Goal: Task Accomplishment & Management: Use online tool/utility

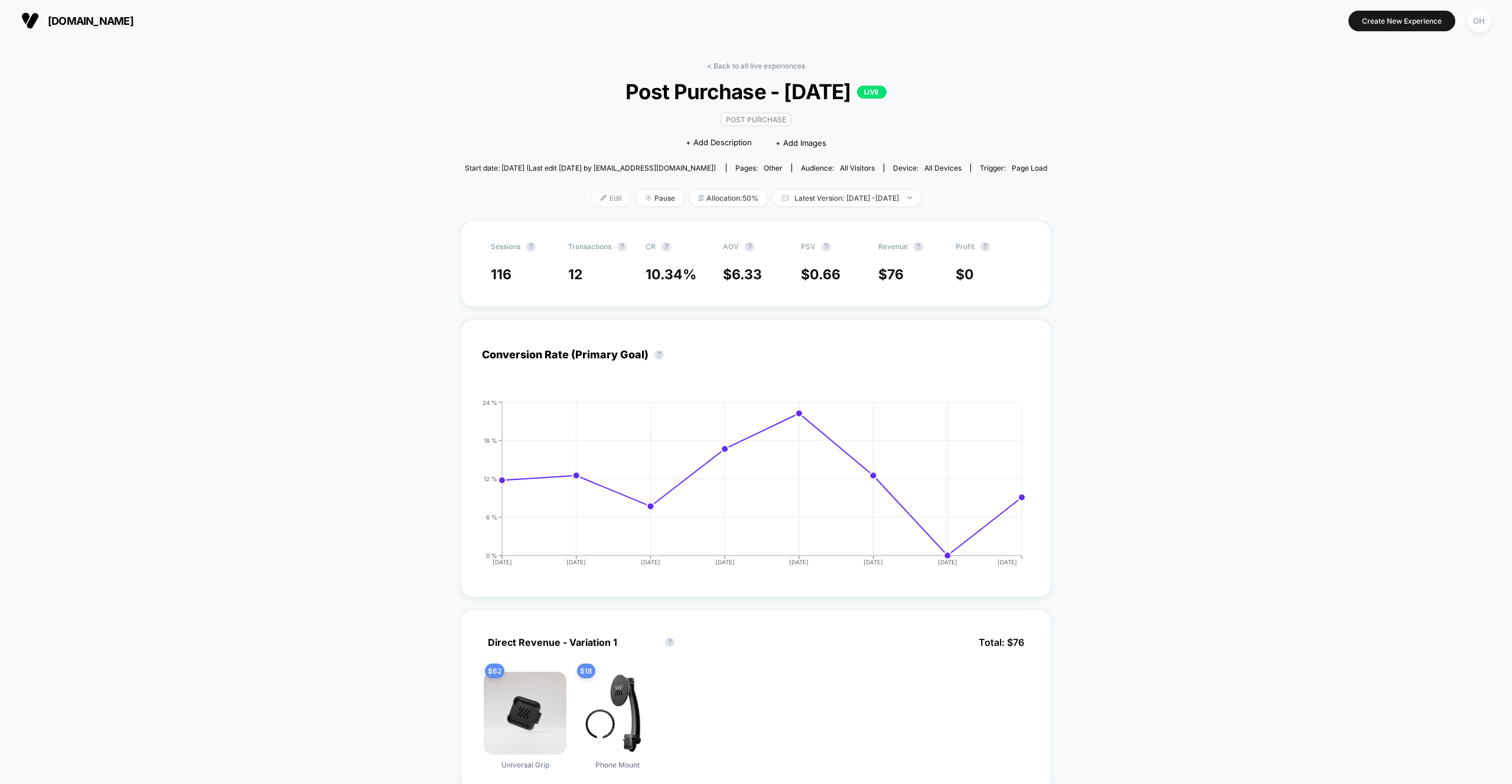
click at [598, 201] on span "Edit" at bounding box center [611, 198] width 39 height 16
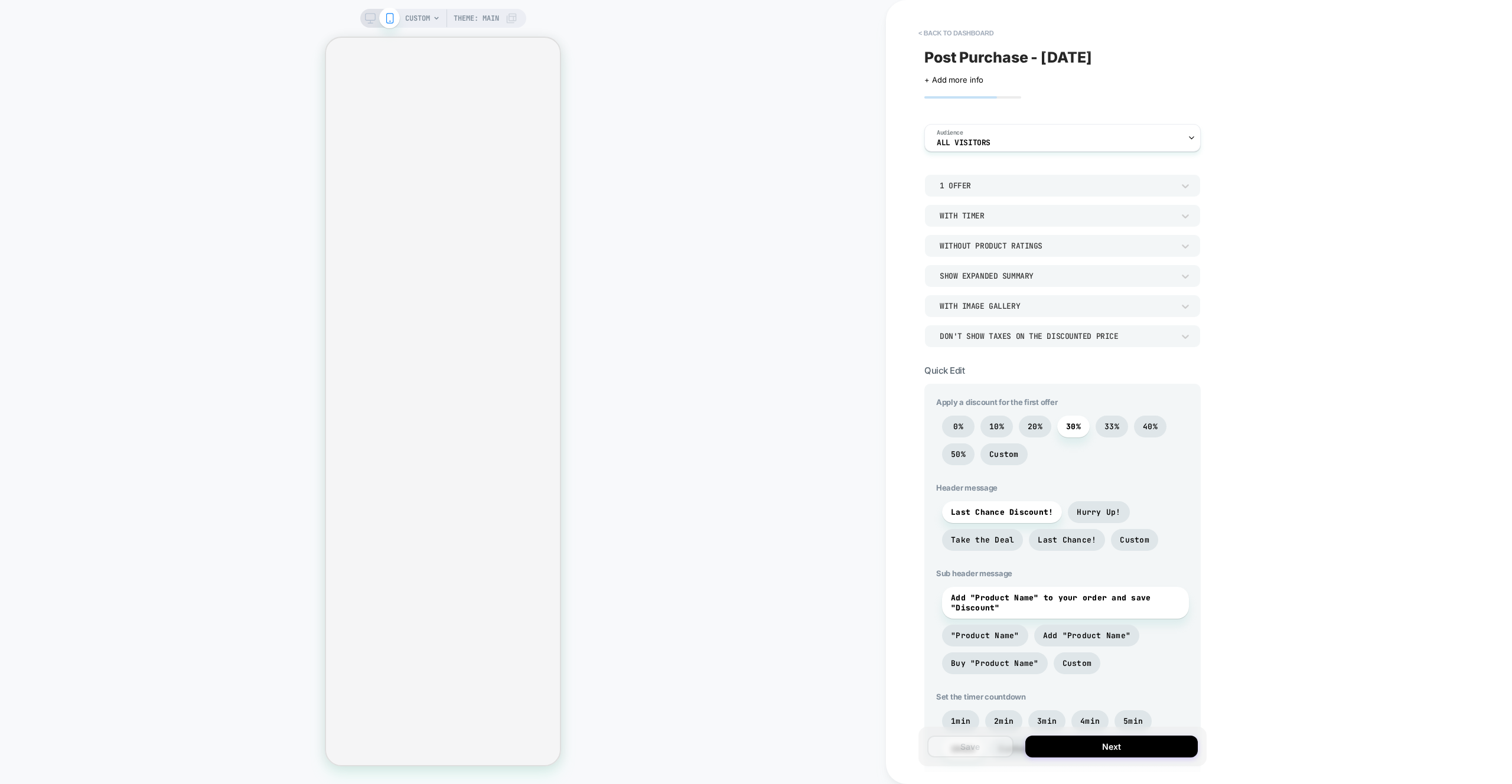
scroll to position [474, 0]
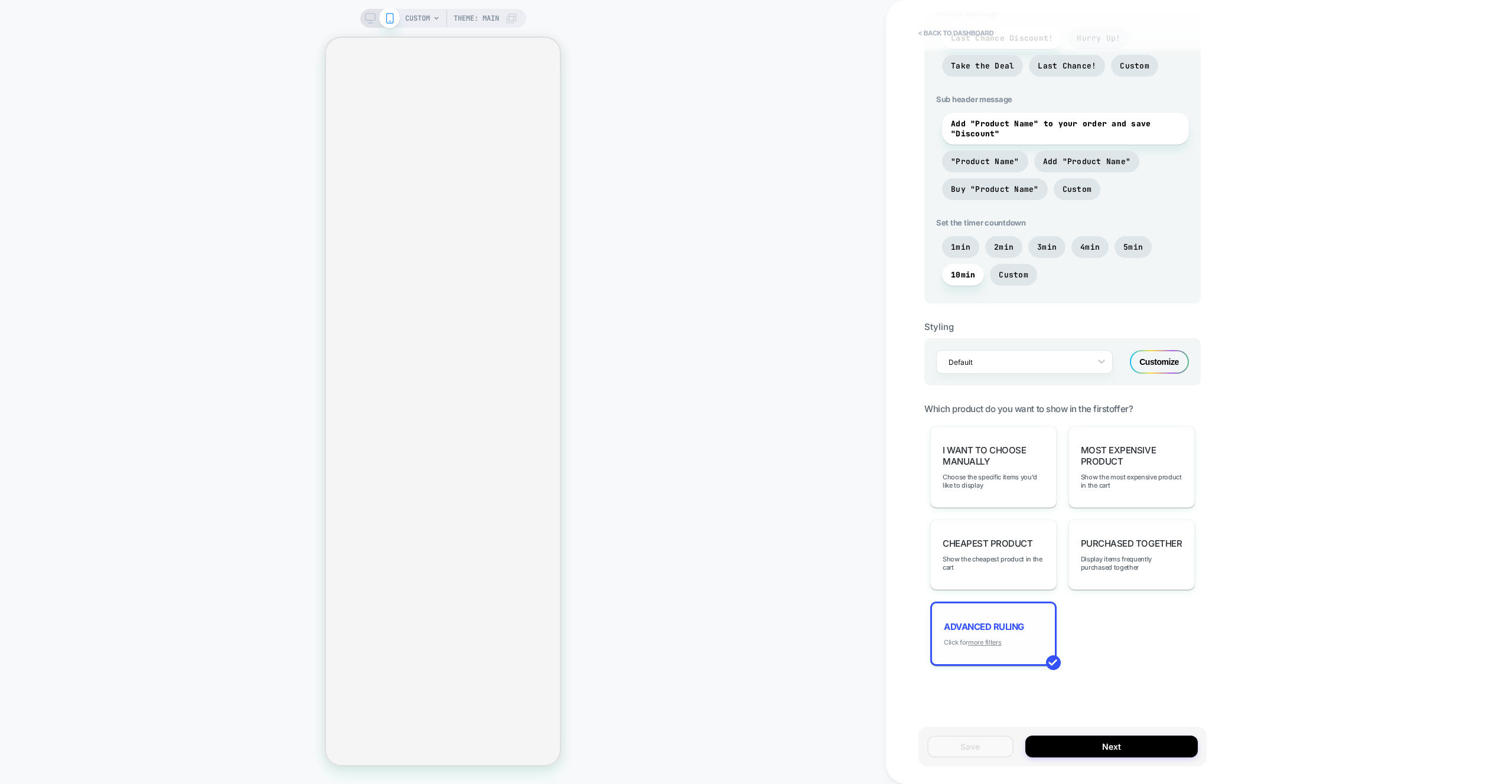
click at [980, 642] on u "more filters" at bounding box center [984, 642] width 33 height 8
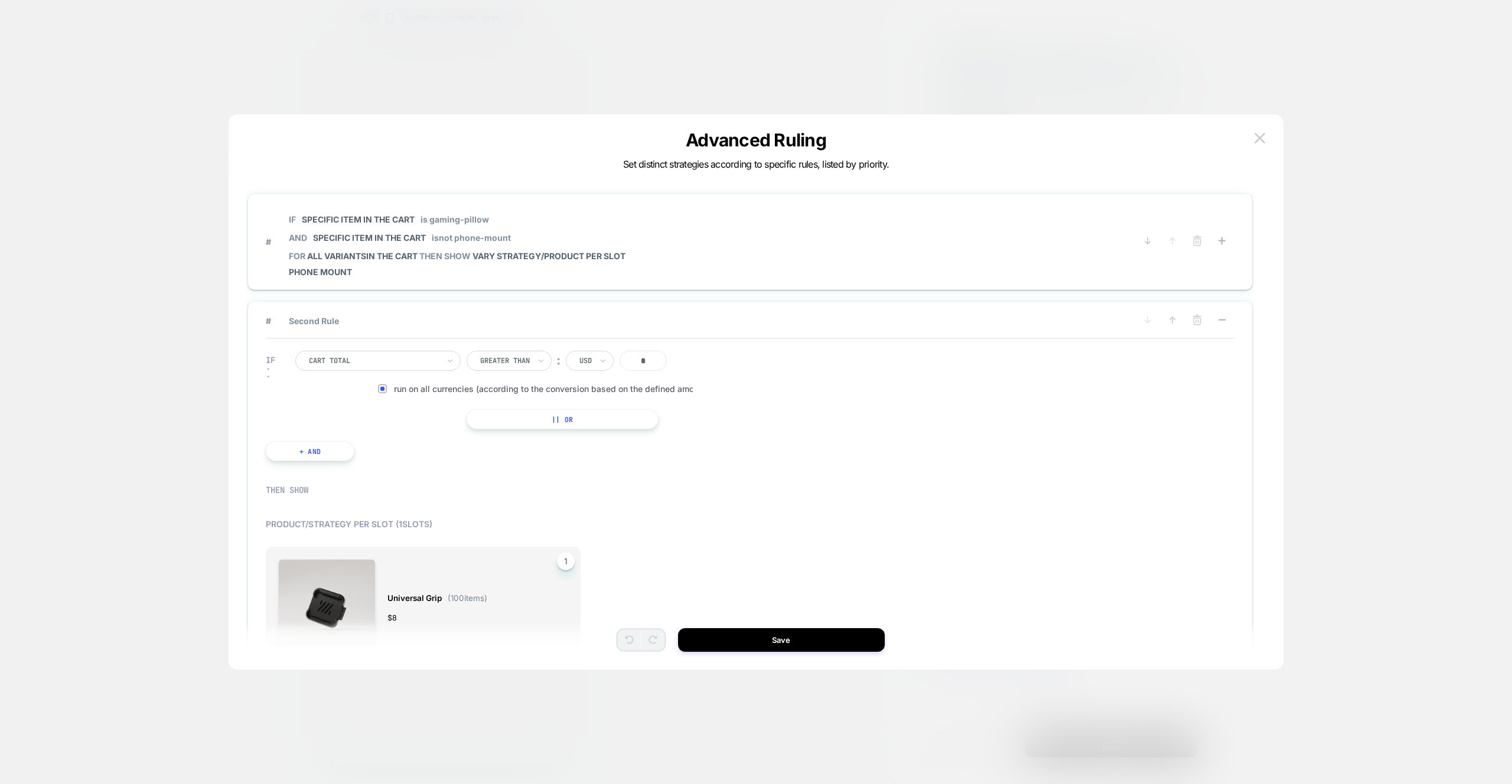
scroll to position [1, 0]
click at [540, 279] on div "# IF Specific item in the cart is gaming-pillow AND Specific item in the cart i…" at bounding box center [750, 241] width 1004 height 96
click at [1264, 131] on button at bounding box center [1259, 138] width 17 height 17
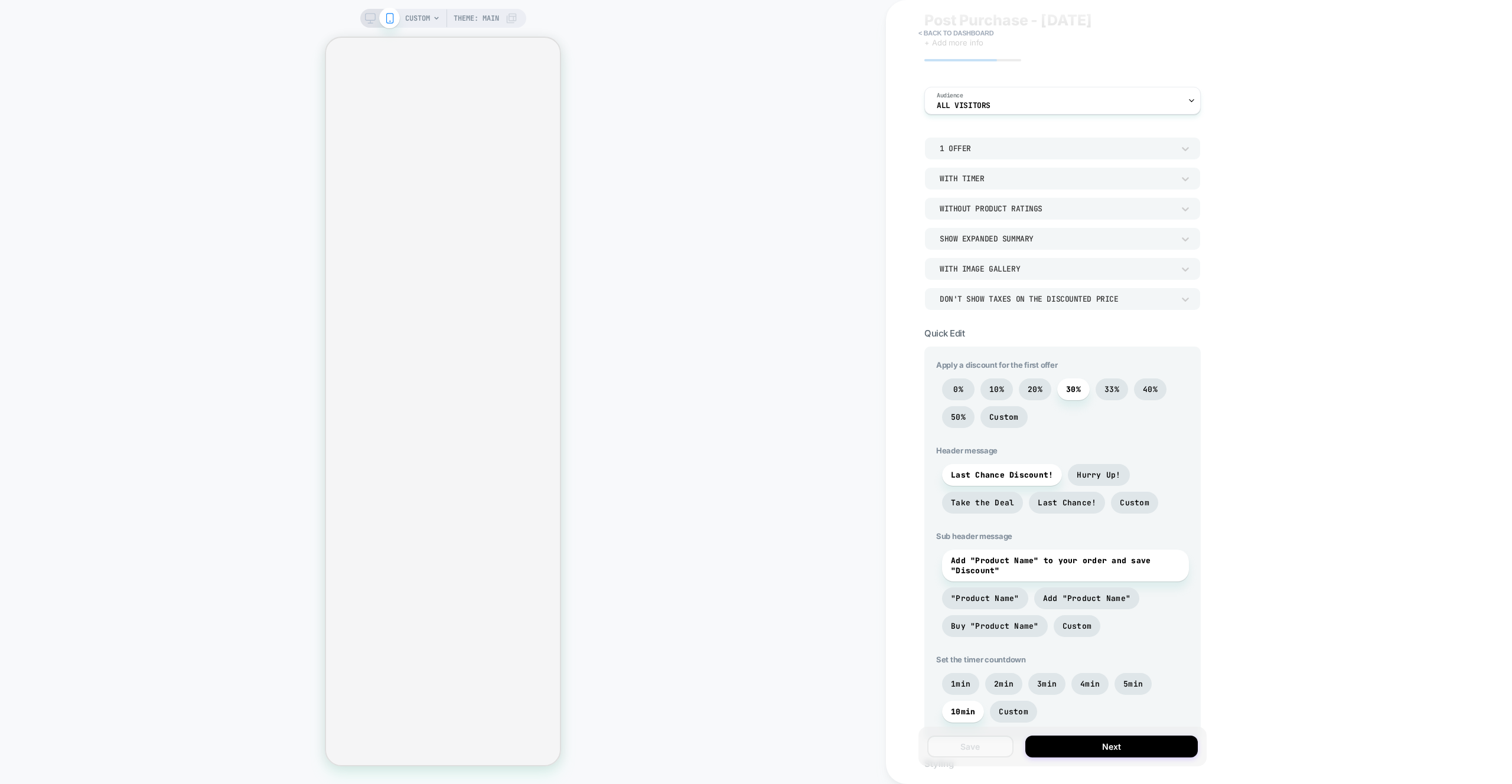
scroll to position [0, 0]
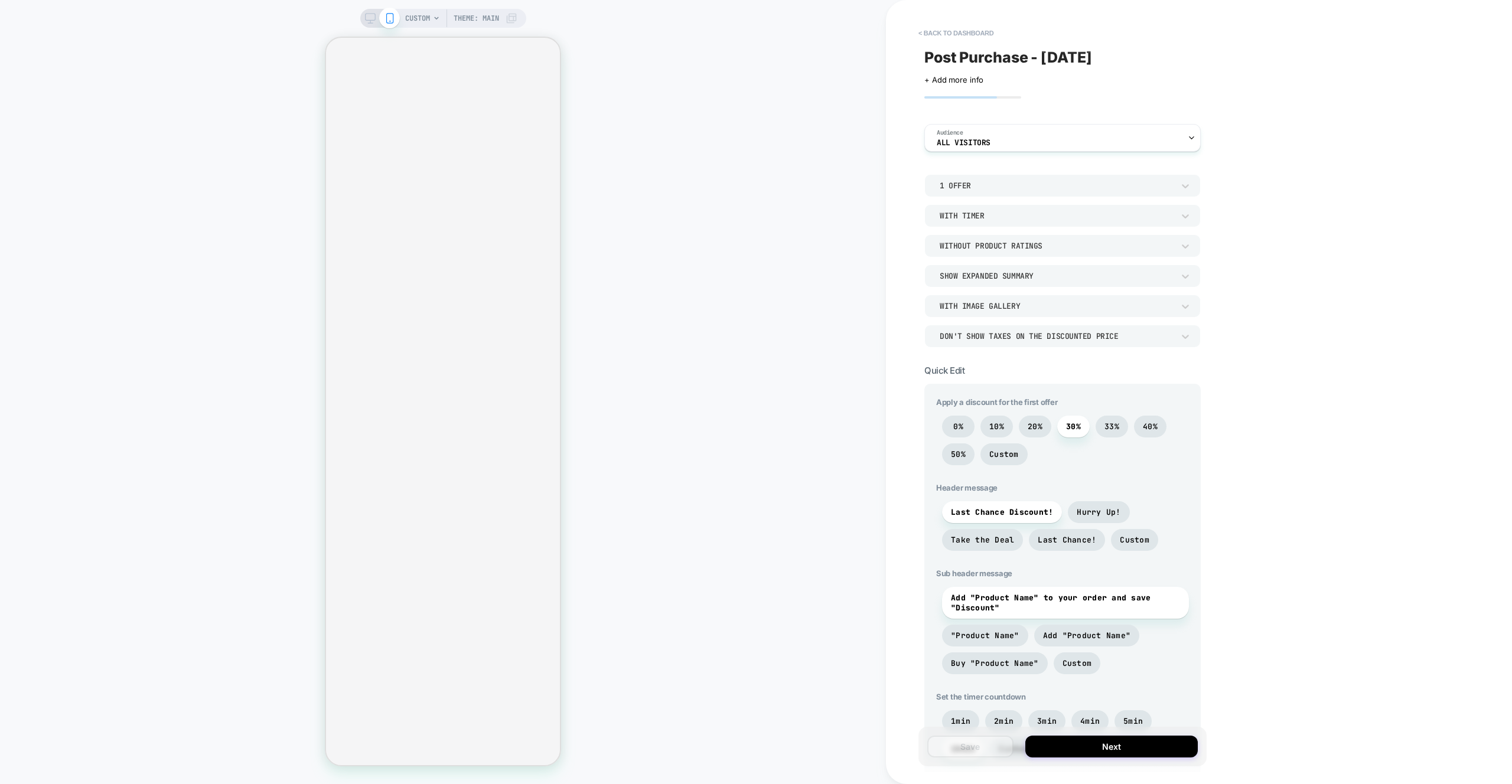
drag, startPoint x: 961, startPoint y: 30, endPoint x: 971, endPoint y: 30, distance: 10.0
click at [961, 30] on button "< back to dashboard" at bounding box center [956, 33] width 87 height 19
